Goal: Task Accomplishment & Management: Complete application form

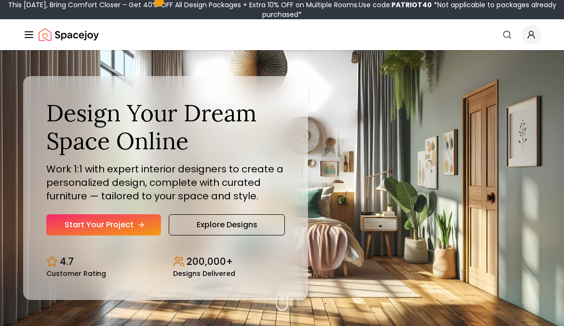
click at [134, 225] on link "Start Your Project" at bounding box center [103, 224] width 115 height 21
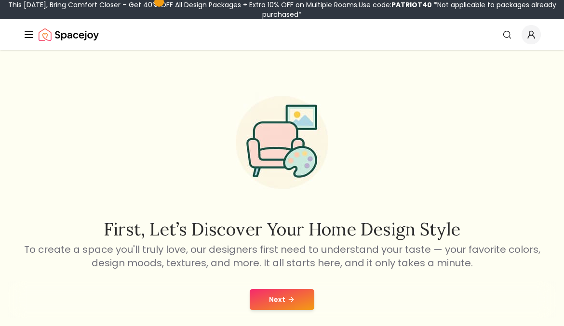
click at [282, 286] on div "Next" at bounding box center [282, 299] width 548 height 37
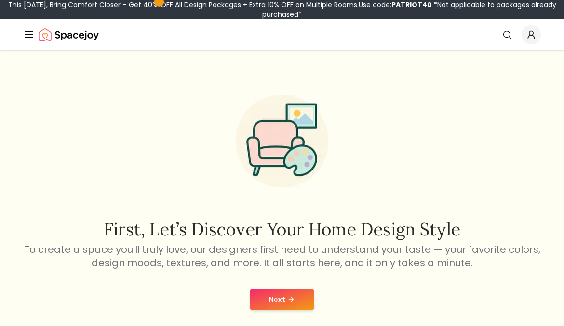
click at [289, 293] on button "Next" at bounding box center [282, 299] width 65 height 21
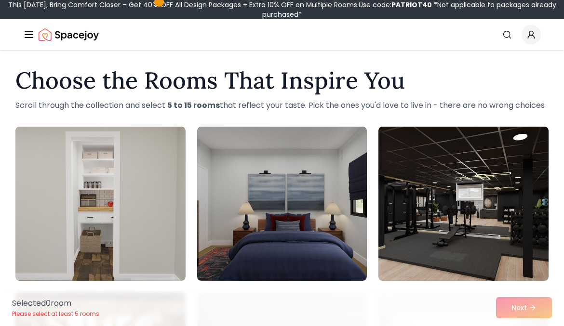
scroll to position [9, 0]
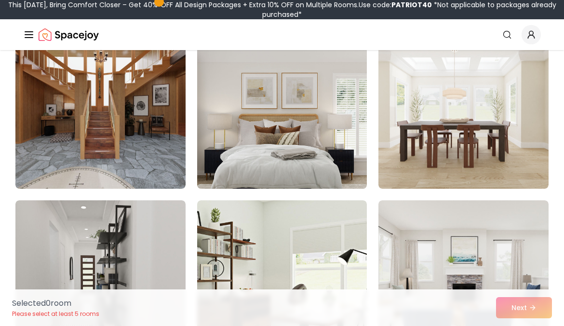
click at [279, 135] on img at bounding box center [282, 112] width 178 height 162
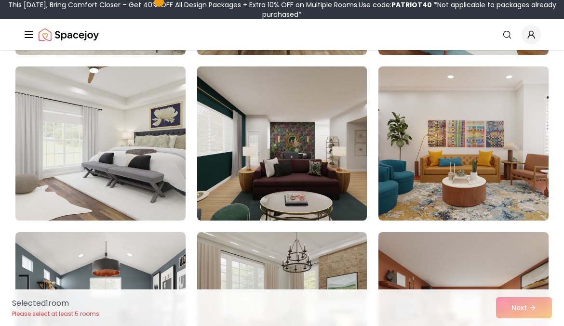
scroll to position [732, 0]
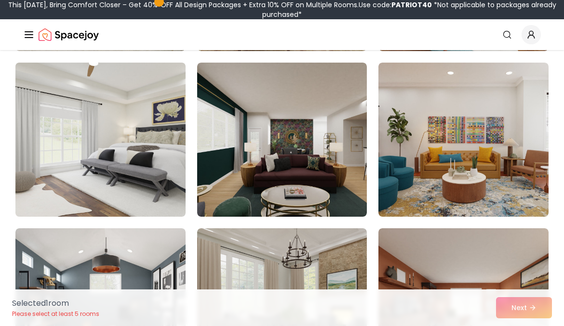
click at [99, 152] on img at bounding box center [100, 140] width 178 height 162
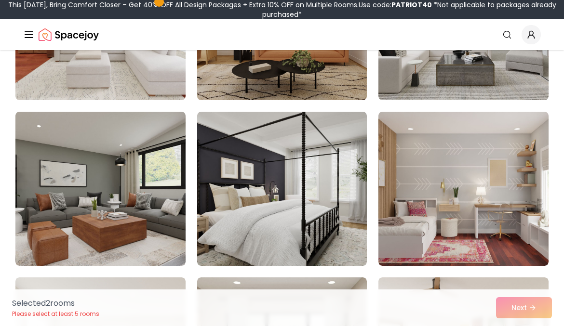
scroll to position [1512, 0]
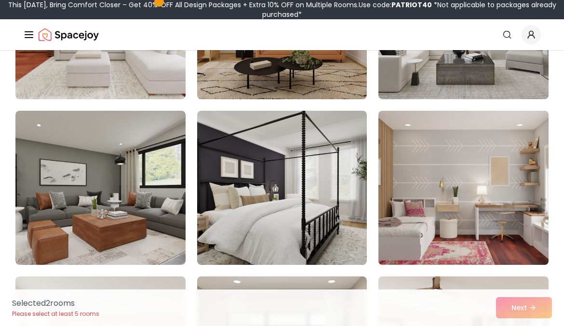
click at [464, 178] on img at bounding box center [463, 188] width 178 height 162
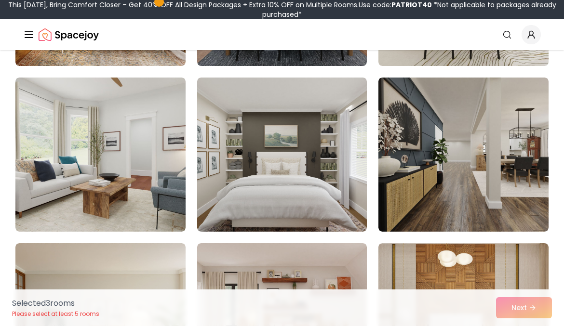
scroll to position [2046, 0]
